Goal: Information Seeking & Learning: Learn about a topic

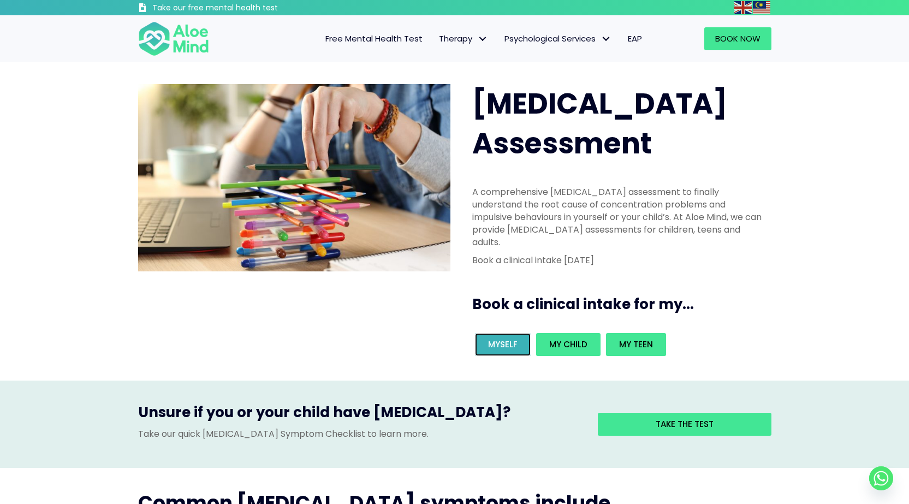
click at [495, 339] on span "Myself" at bounding box center [502, 344] width 29 height 11
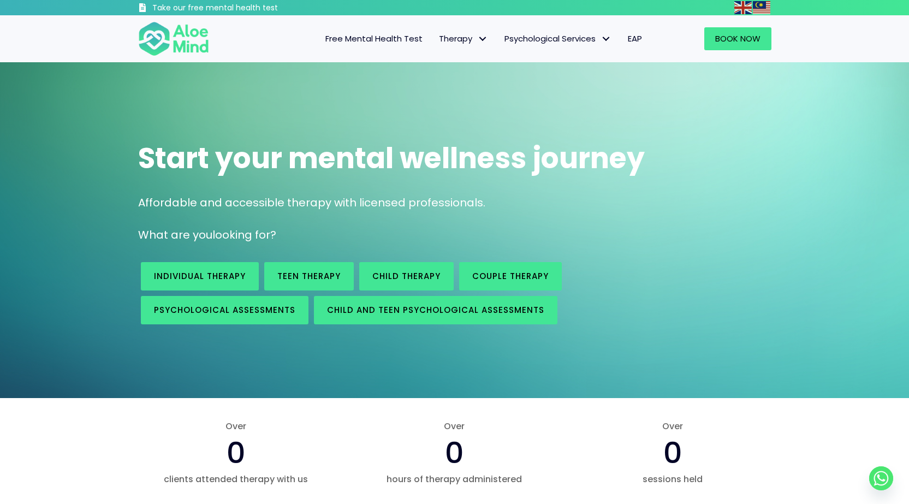
click at [493, 200] on p "Affordable and accessible therapy with licensed professionals." at bounding box center [455, 203] width 634 height 16
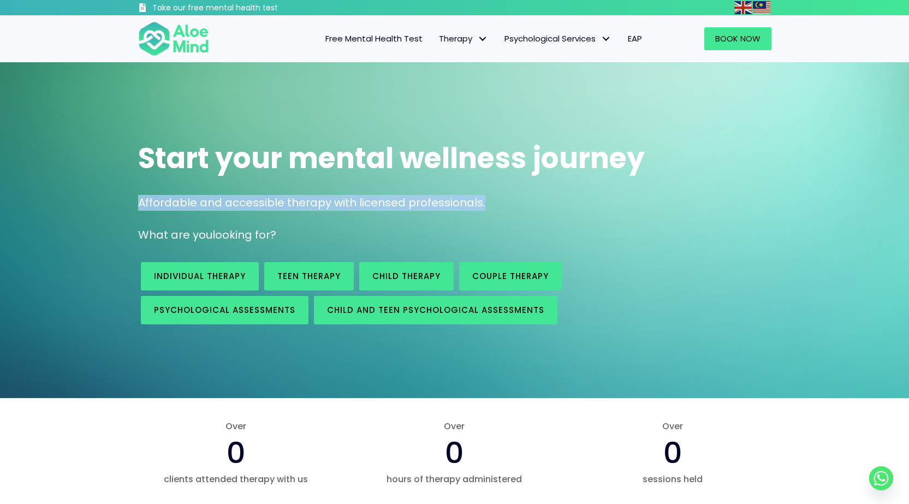
click at [493, 200] on p "Affordable and accessible therapy with licensed professionals." at bounding box center [455, 203] width 634 height 16
click at [459, 204] on p "Affordable and accessible therapy with licensed professionals." at bounding box center [455, 203] width 634 height 16
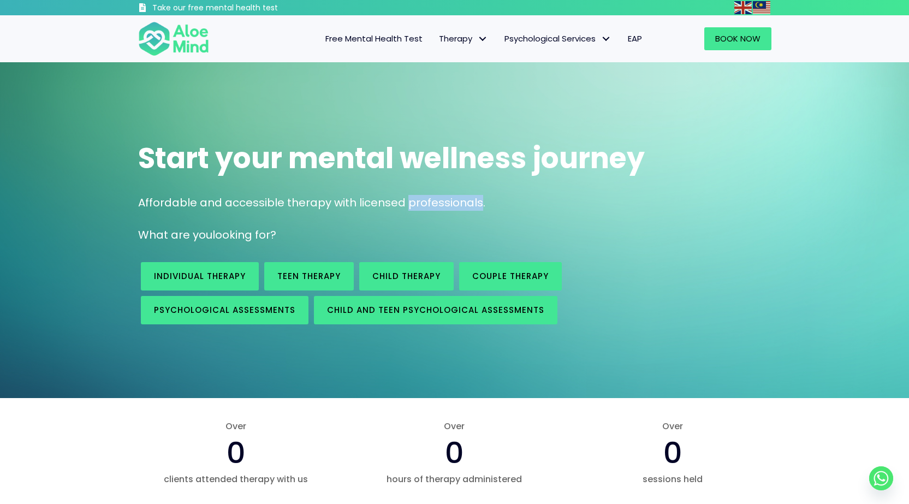
click at [459, 204] on p "Affordable and accessible therapy with licensed professionals." at bounding box center [455, 203] width 634 height 16
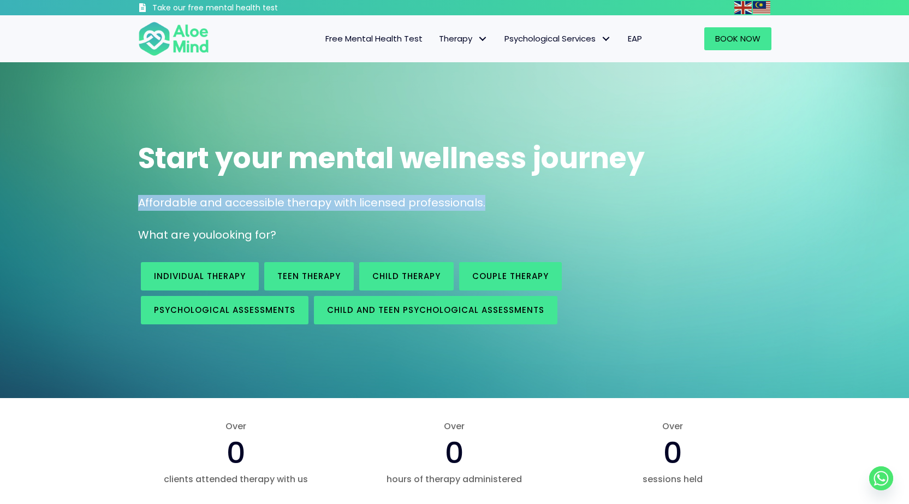
click at [459, 204] on p "Affordable and accessible therapy with licensed professionals." at bounding box center [455, 203] width 634 height 16
click at [494, 205] on p "Affordable and accessible therapy with licensed professionals." at bounding box center [455, 203] width 634 height 16
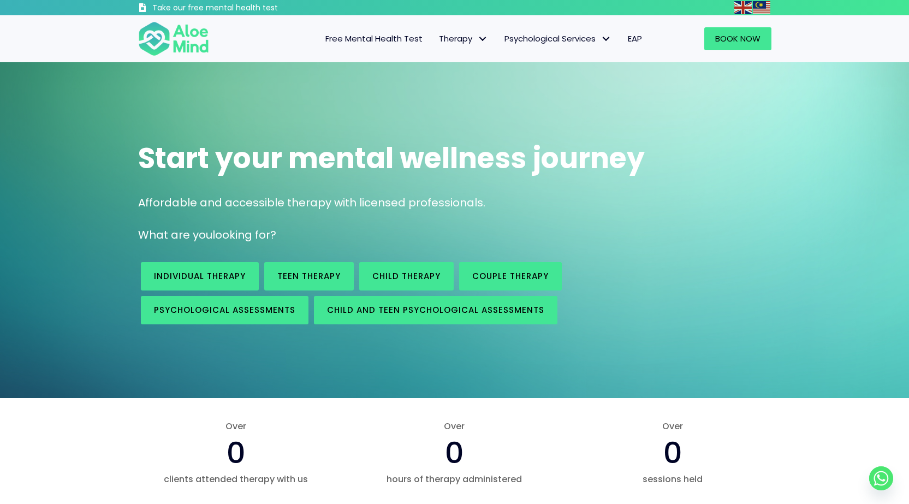
click at [494, 205] on p "Affordable and accessible therapy with licensed professionals." at bounding box center [455, 203] width 634 height 16
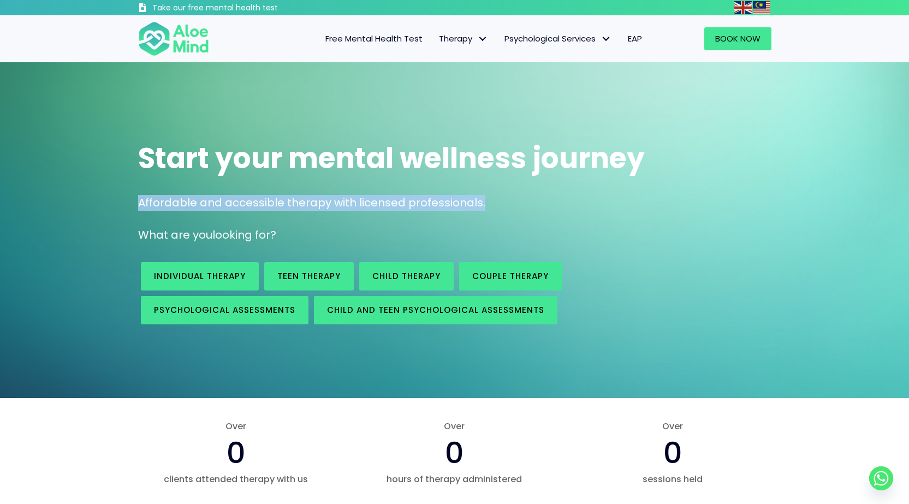
click at [494, 205] on p "Affordable and accessible therapy with licensed professionals." at bounding box center [455, 203] width 634 height 16
click at [478, 203] on p "Affordable and accessible therapy with licensed professionals." at bounding box center [455, 203] width 634 height 16
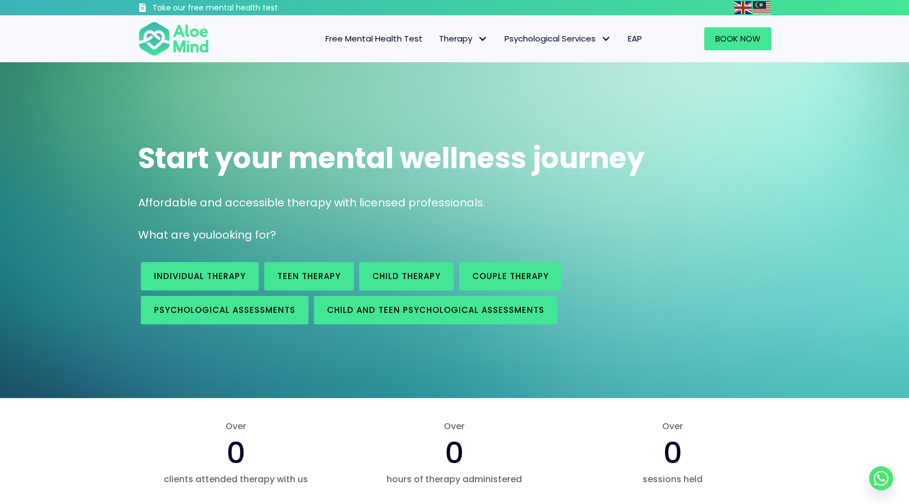
click at [478, 203] on p "Affordable and accessible therapy with licensed professionals." at bounding box center [455, 203] width 634 height 16
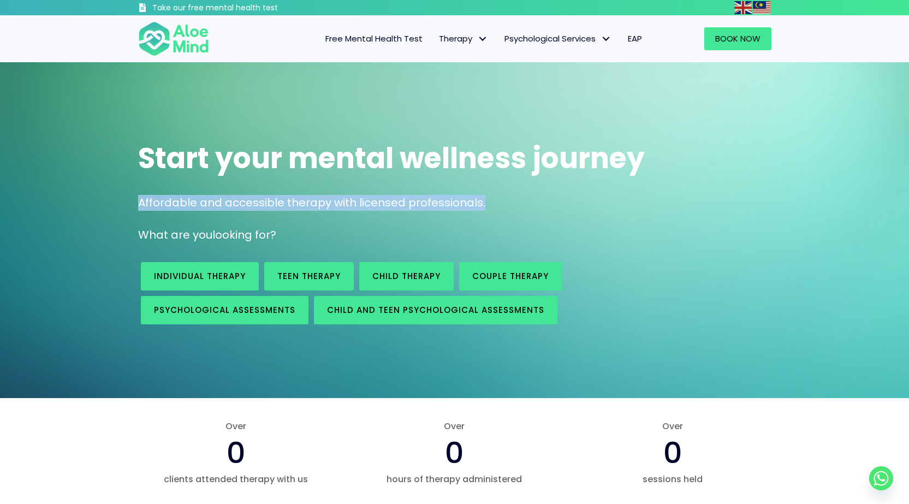
click at [478, 203] on p "Affordable and accessible therapy with licensed professionals." at bounding box center [455, 203] width 634 height 16
click at [505, 203] on p "Affordable and accessible therapy with licensed professionals." at bounding box center [455, 203] width 634 height 16
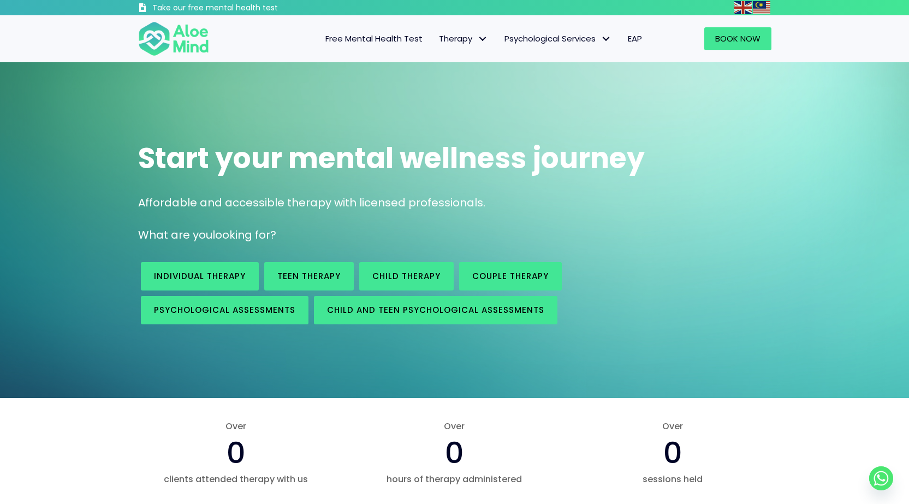
click at [505, 203] on p "Affordable and accessible therapy with licensed professionals." at bounding box center [455, 203] width 634 height 16
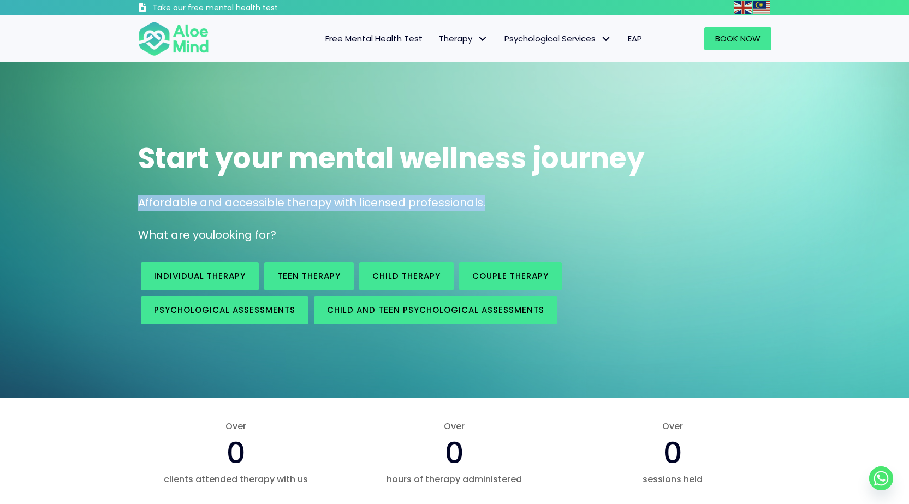
click at [505, 203] on p "Affordable and accessible therapy with licensed professionals." at bounding box center [455, 203] width 634 height 16
click at [517, 206] on p "Affordable and accessible therapy with licensed professionals." at bounding box center [455, 203] width 634 height 16
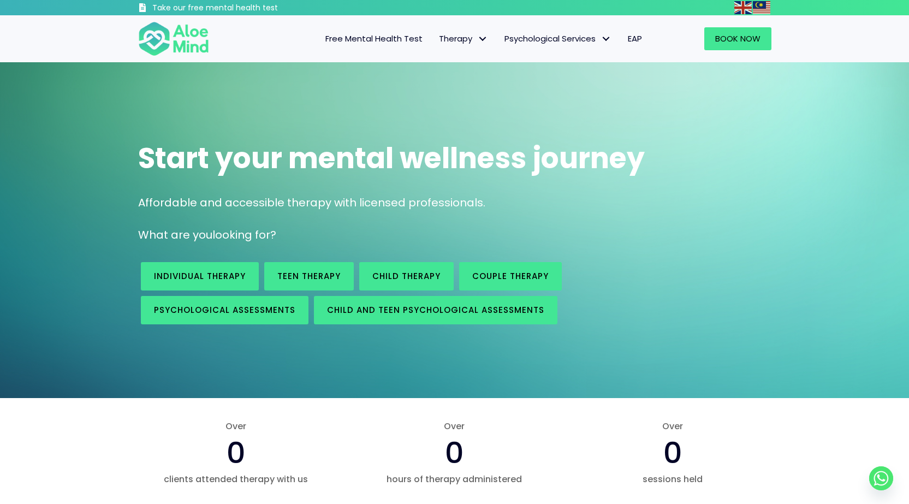
click at [517, 206] on p "Affordable and accessible therapy with licensed professionals." at bounding box center [455, 203] width 634 height 16
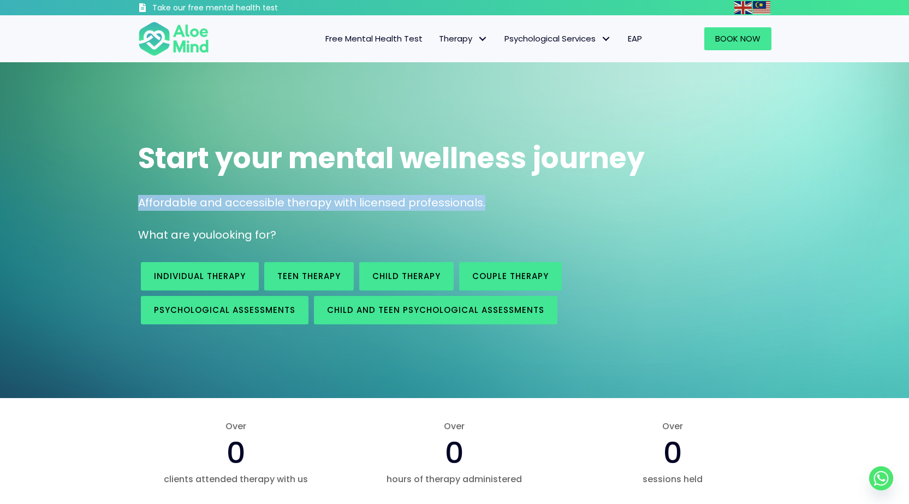
click at [517, 206] on p "Affordable and accessible therapy with licensed professionals." at bounding box center [455, 203] width 634 height 16
click at [527, 206] on p "Affordable and accessible therapy with licensed professionals." at bounding box center [455, 203] width 634 height 16
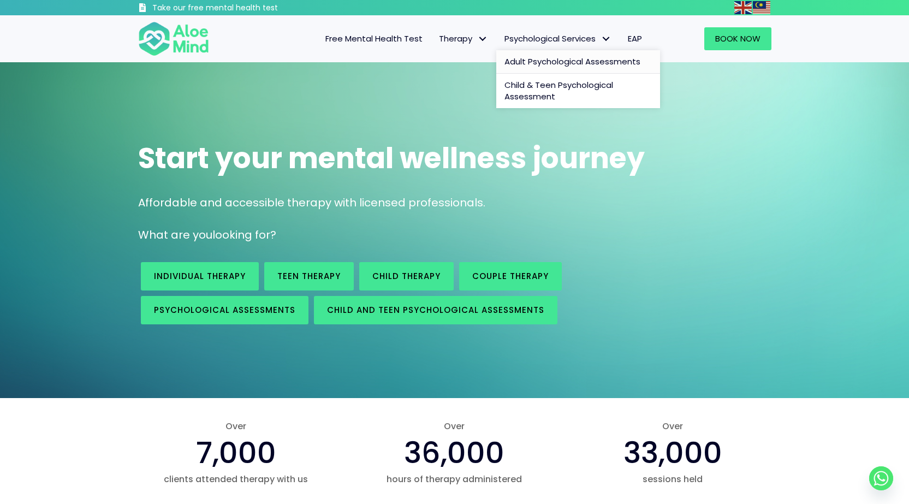
click at [560, 66] on span "Adult Psychological Assessments" at bounding box center [573, 61] width 136 height 11
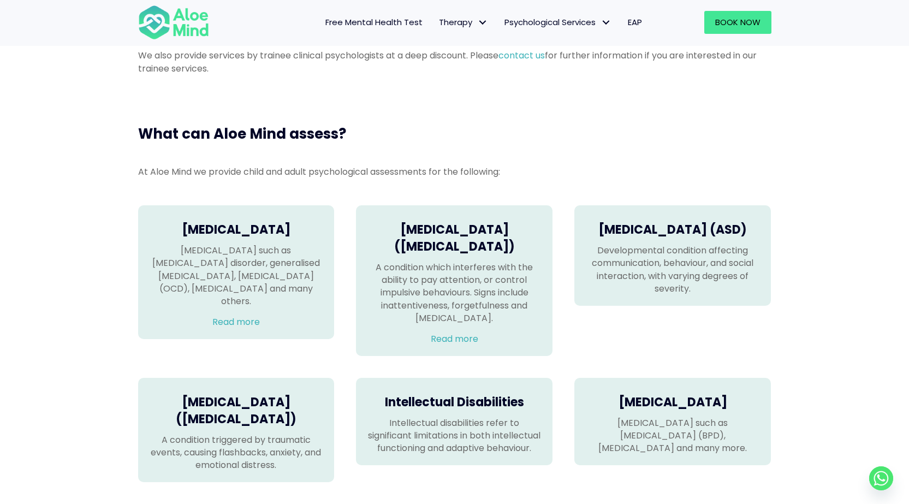
scroll to position [710, 0]
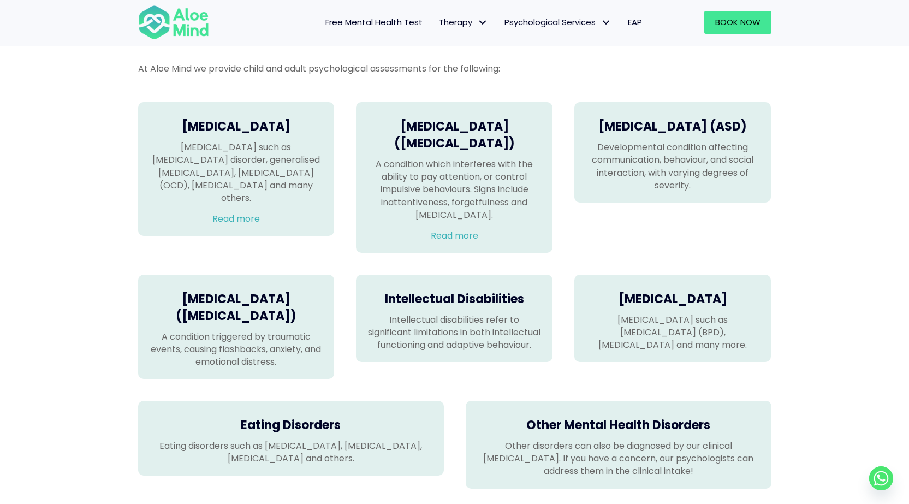
click at [454, 253] on div "Attention Deficit Hyperactivity Disorder (ADHD) A condition which interferes wi…" at bounding box center [454, 177] width 197 height 151
click at [455, 242] on link "Read more" at bounding box center [455, 235] width 48 height 13
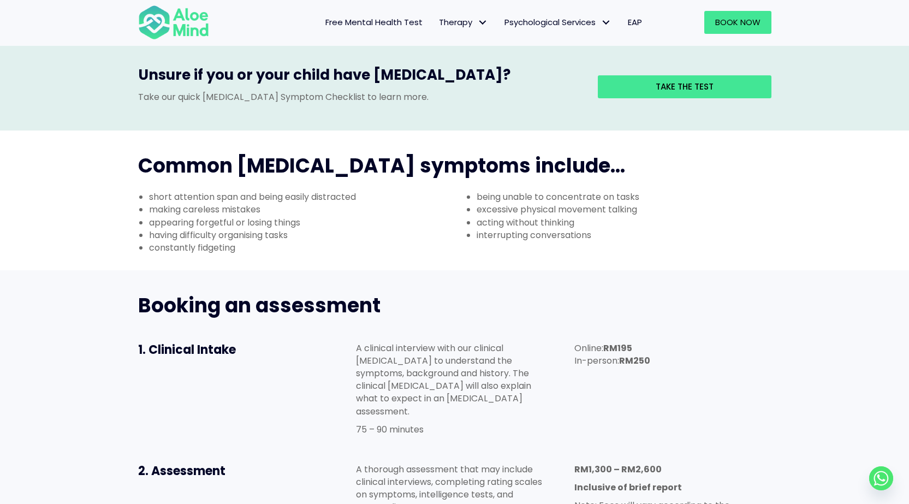
scroll to position [437, 0]
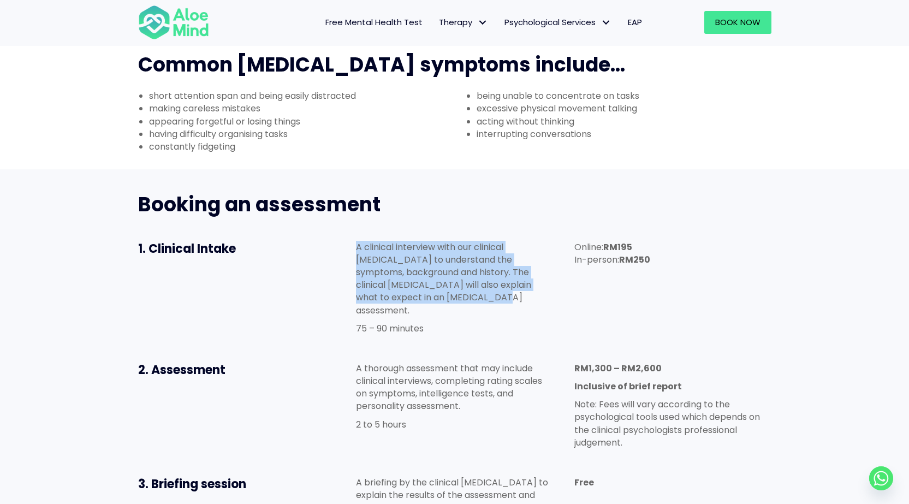
drag, startPoint x: 361, startPoint y: 193, endPoint x: 521, endPoint y: 246, distance: 168.4
click at [521, 246] on p "A clinical interview with our clinical psychologist to understand the symptoms,…" at bounding box center [454, 279] width 197 height 76
click at [501, 245] on p "A clinical interview with our clinical psychologist to understand the symptoms,…" at bounding box center [454, 279] width 197 height 76
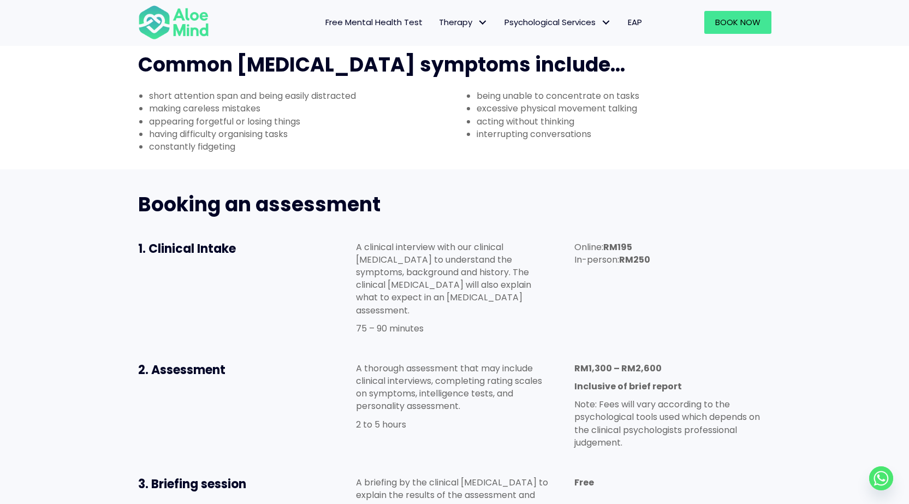
click at [363, 362] on p "A thorough assessment that may include clinical interviews, completing rating s…" at bounding box center [454, 387] width 197 height 51
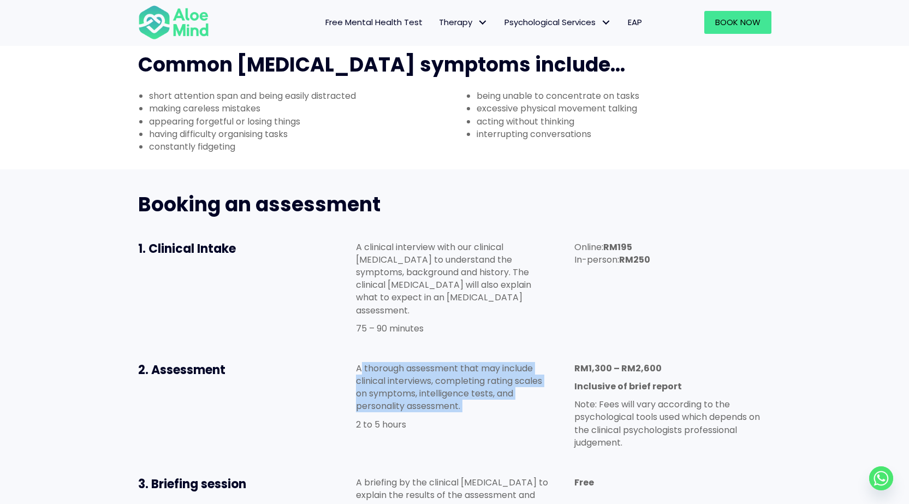
drag, startPoint x: 363, startPoint y: 306, endPoint x: 512, endPoint y: 342, distance: 153.8
click at [512, 362] on p "A thorough assessment that may include clinical interviews, completing rating s…" at bounding box center [454, 387] width 197 height 51
click at [495, 362] on p "A thorough assessment that may include clinical interviews, completing rating s…" at bounding box center [454, 387] width 197 height 51
drag, startPoint x: 482, startPoint y: 343, endPoint x: 339, endPoint y: 298, distance: 150.1
click at [339, 351] on div "2. Assessment A thorough assessment that may include clinical interviews, compl…" at bounding box center [454, 408] width 655 height 114
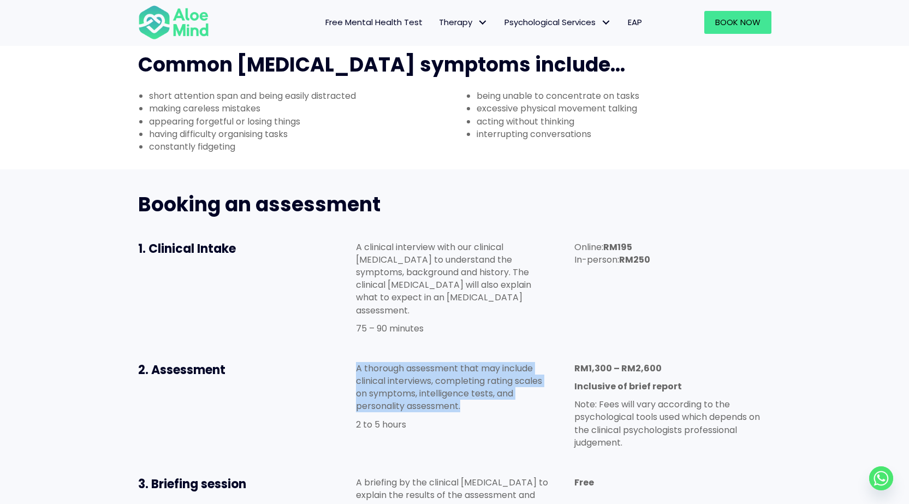
click at [392, 362] on p "A thorough assessment that may include clinical interviews, completing rating s…" at bounding box center [454, 387] width 197 height 51
drag, startPoint x: 494, startPoint y: 342, endPoint x: 353, endPoint y: 302, distance: 146.1
click at [353, 351] on div "A thorough assessment that may include clinical interviews, completing rating s…" at bounding box center [454, 399] width 218 height 96
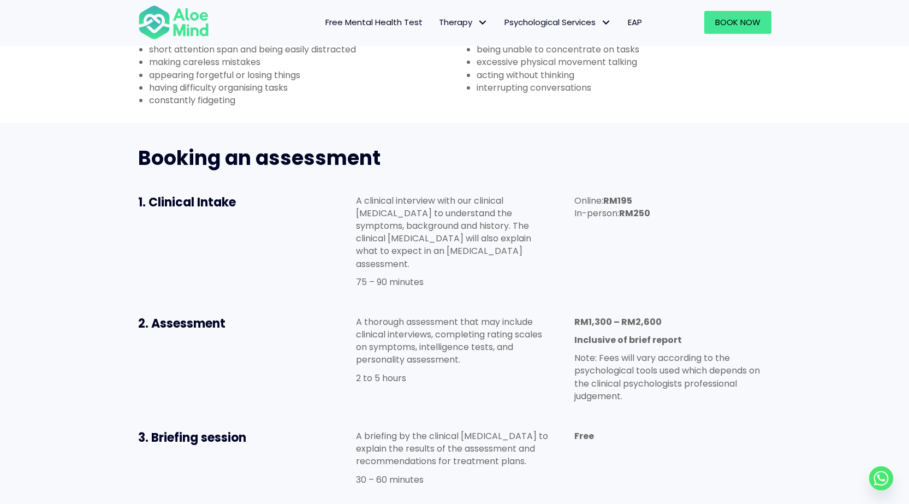
scroll to position [546, 0]
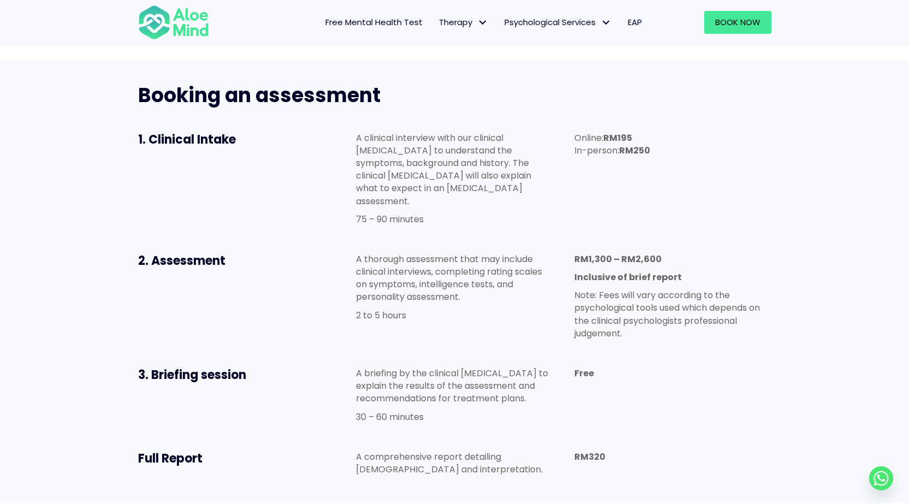
click at [361, 367] on p "A briefing by the clinical psychologist to explain the results of the assessmen…" at bounding box center [454, 386] width 197 height 38
click at [357, 367] on p "A briefing by the clinical psychologist to explain the results of the assessmen…" at bounding box center [454, 386] width 197 height 38
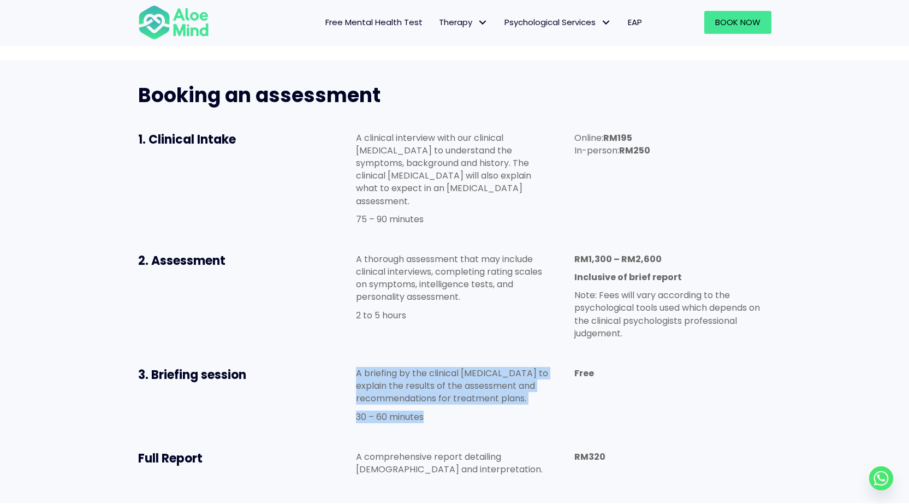
drag, startPoint x: 357, startPoint y: 308, endPoint x: 484, endPoint y: 350, distance: 134.0
click at [510, 367] on div "A briefing by the clinical psychologist to explain the results of the assessmen…" at bounding box center [454, 395] width 197 height 56
click at [463, 411] on p "30 – 60 minutes" at bounding box center [454, 417] width 197 height 13
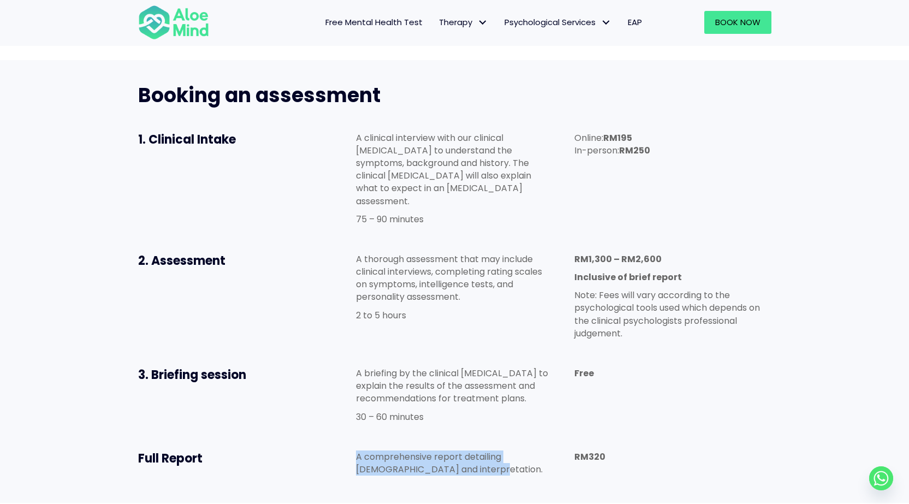
drag, startPoint x: 466, startPoint y: 406, endPoint x: 329, endPoint y: 382, distance: 138.7
click at [329, 440] on div "Full Report A comprehensive report detailing theresults and interpretation. RM3…" at bounding box center [454, 466] width 655 height 52
click at [340, 356] on div "3. Briefing session A briefing by the clinical psychologist to explain the resu…" at bounding box center [454, 398] width 655 height 84
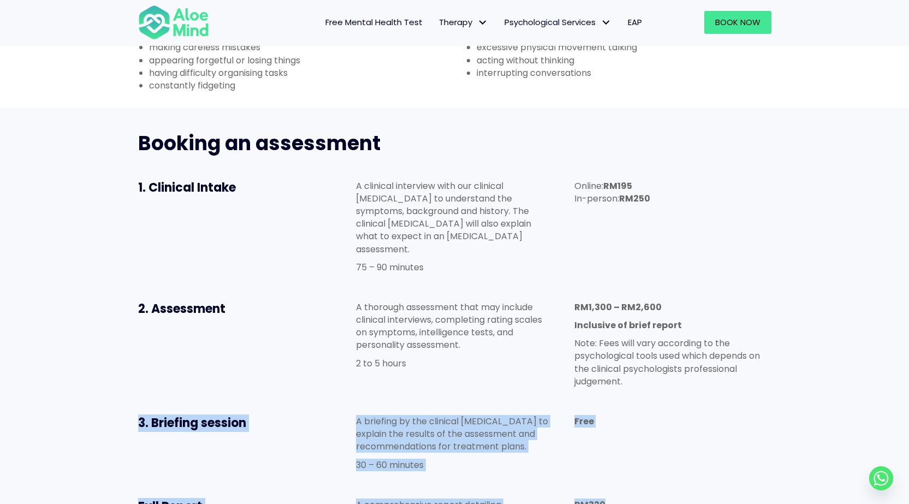
scroll to position [492, 0]
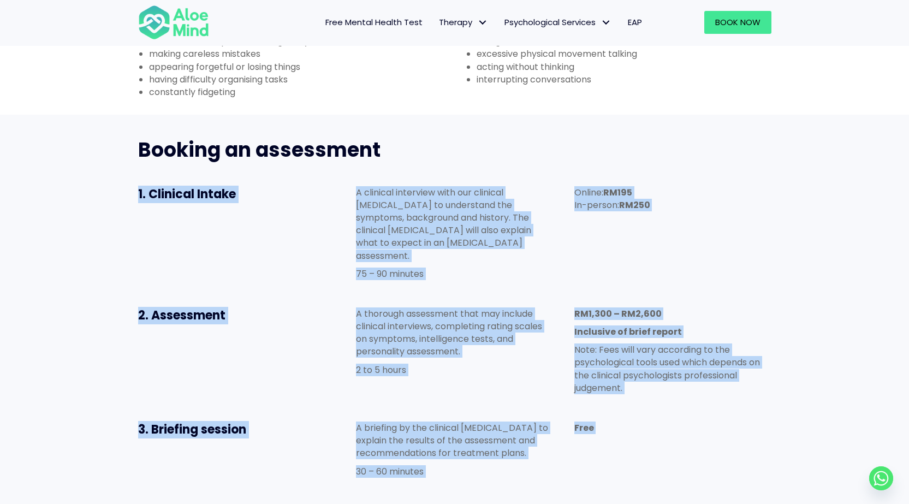
drag, startPoint x: 630, startPoint y: 399, endPoint x: 131, endPoint y: 154, distance: 555.5
click at [131, 154] on div "Booking an assessment 1. Clinical Intake A clinical interview with our clinical…" at bounding box center [454, 336] width 655 height 421
copy div "1. Clinical Intake A clinical interview with our clinical psychologist to under…"
click at [439, 308] on p "A thorough assessment that may include clinical interviews, completing rating s…" at bounding box center [454, 333] width 197 height 51
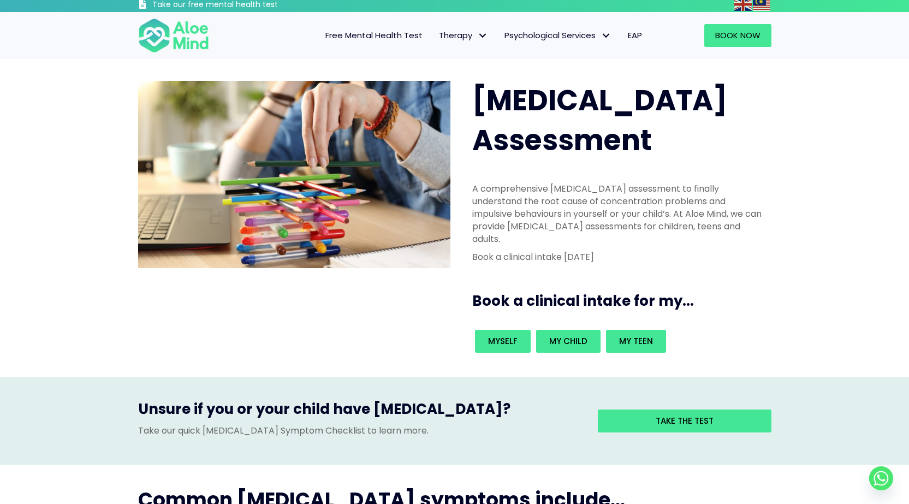
scroll to position [0, 0]
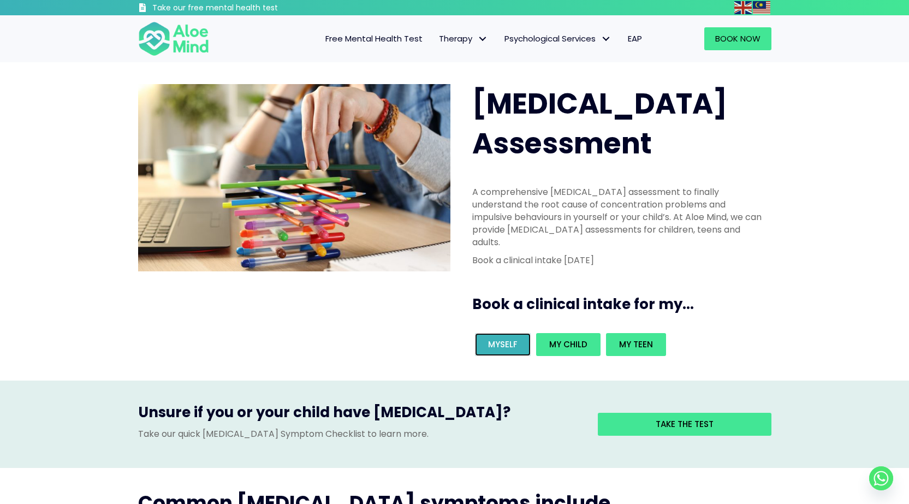
click at [513, 339] on span "Myself" at bounding box center [502, 344] width 29 height 11
